Goal: Find specific page/section: Find specific page/section

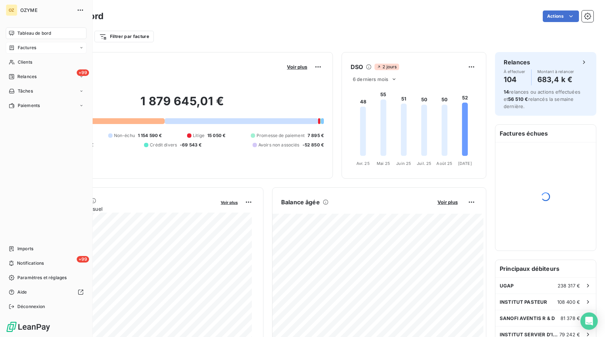
click at [33, 45] on span "Factures" at bounding box center [27, 47] width 18 height 7
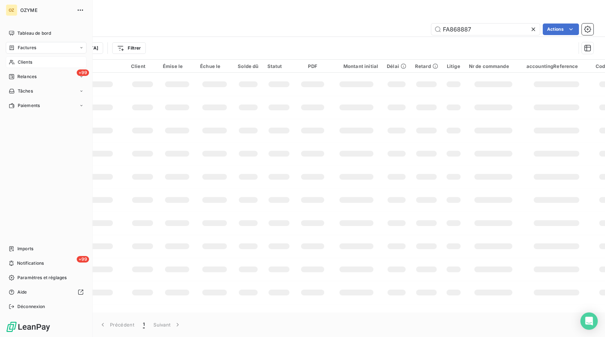
click at [22, 64] on span "Clients" at bounding box center [25, 62] width 14 height 7
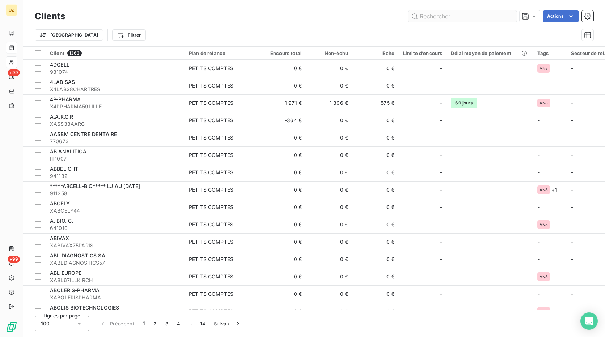
click at [444, 19] on input "text" at bounding box center [462, 16] width 108 height 12
click at [428, 21] on input "text" at bounding box center [462, 16] width 108 height 12
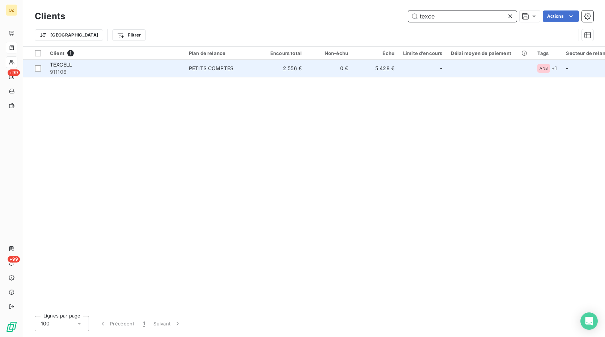
type input "texce"
click at [154, 71] on span "911106" at bounding box center [115, 71] width 130 height 7
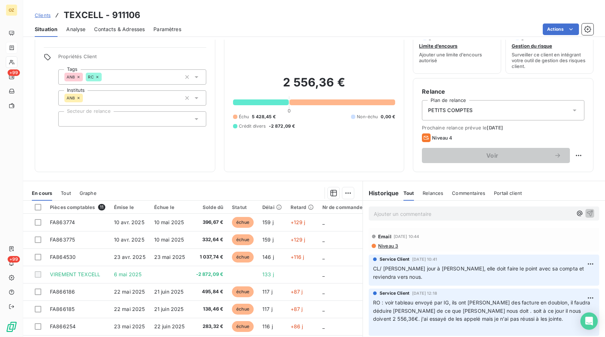
scroll to position [9, 0]
